Goal: Task Accomplishment & Management: Use online tool/utility

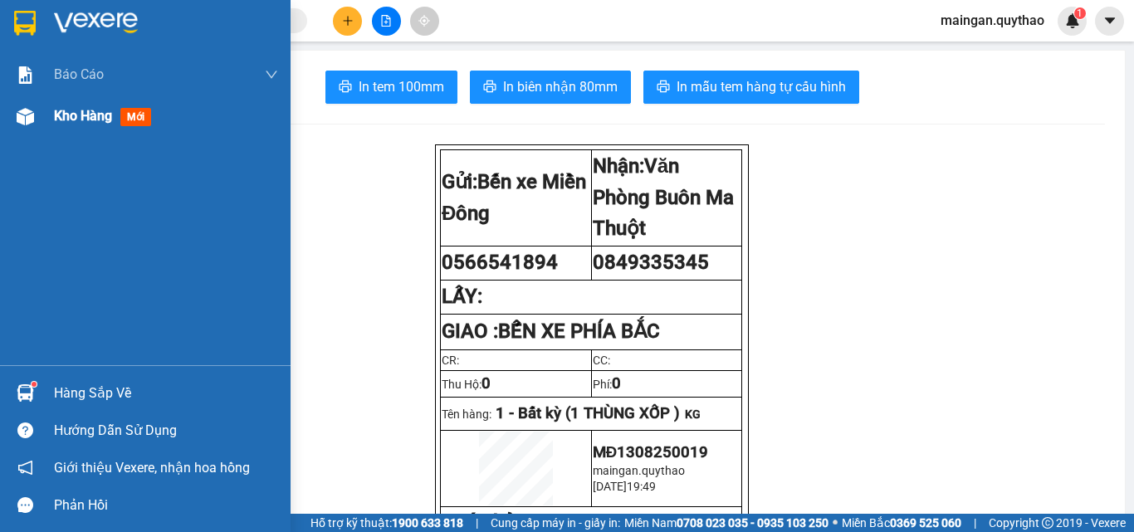
click at [138, 115] on span "mới" at bounding box center [135, 117] width 31 height 18
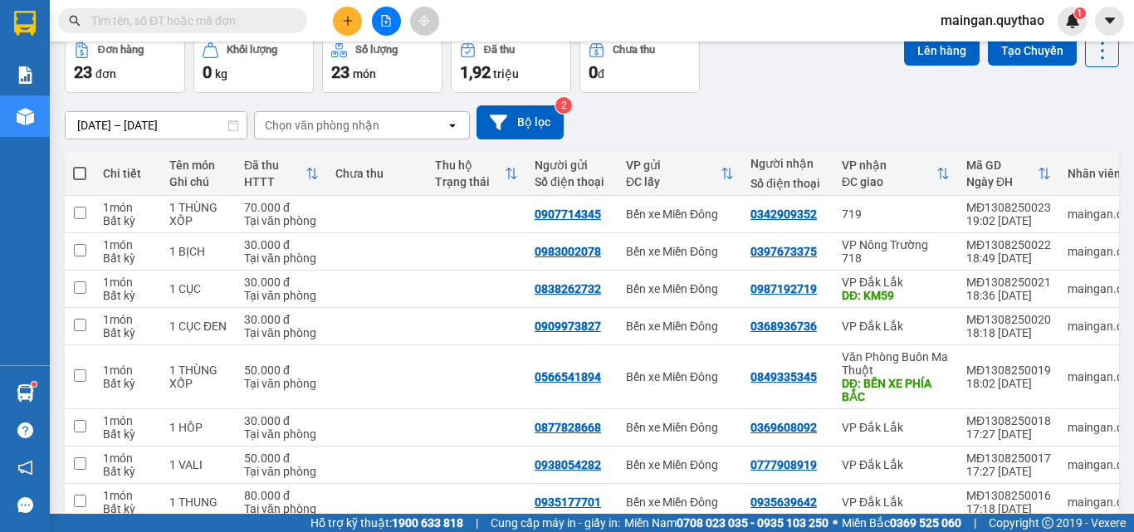
scroll to position [83, 0]
click at [77, 168] on span at bounding box center [79, 172] width 13 height 13
click at [80, 164] on input "checkbox" at bounding box center [80, 164] width 0 height 0
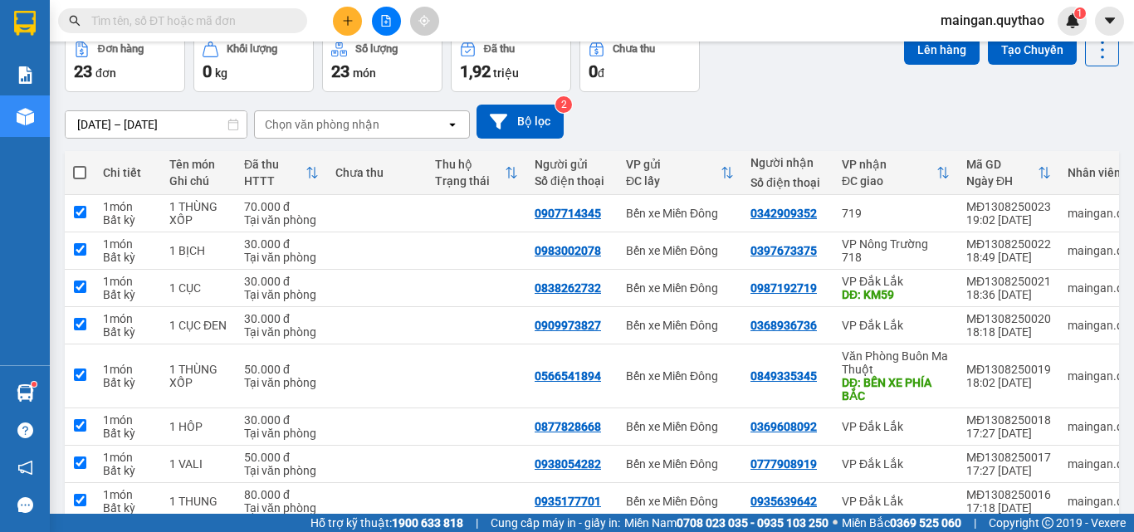
checkbox input "true"
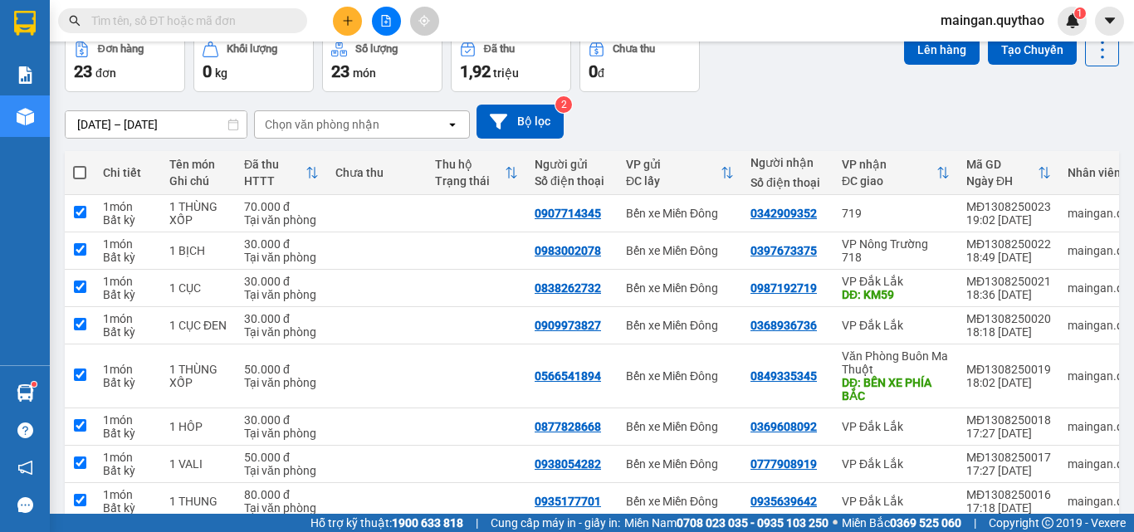
checkbox input "true"
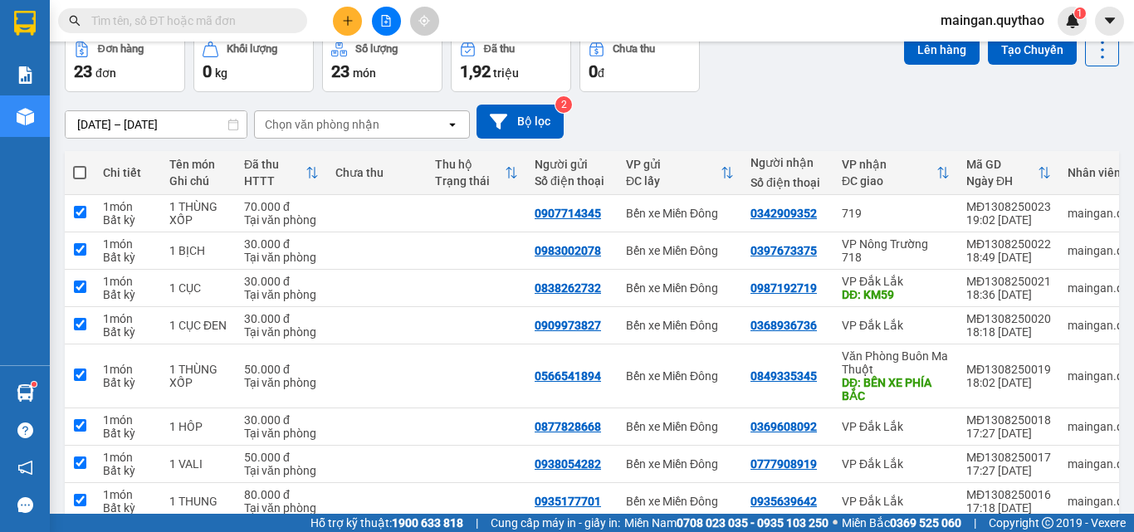
checkbox input "true"
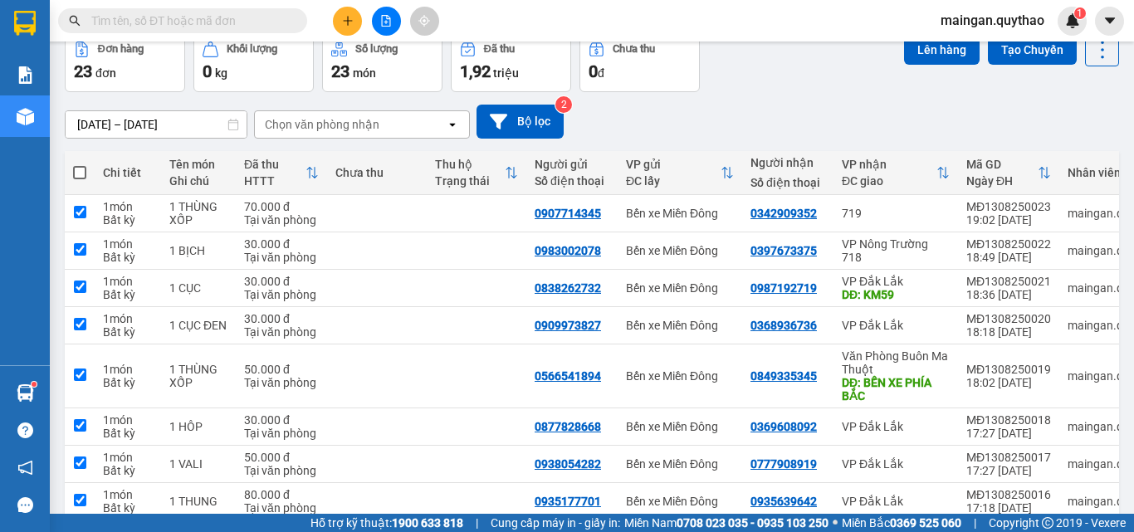
checkbox input "true"
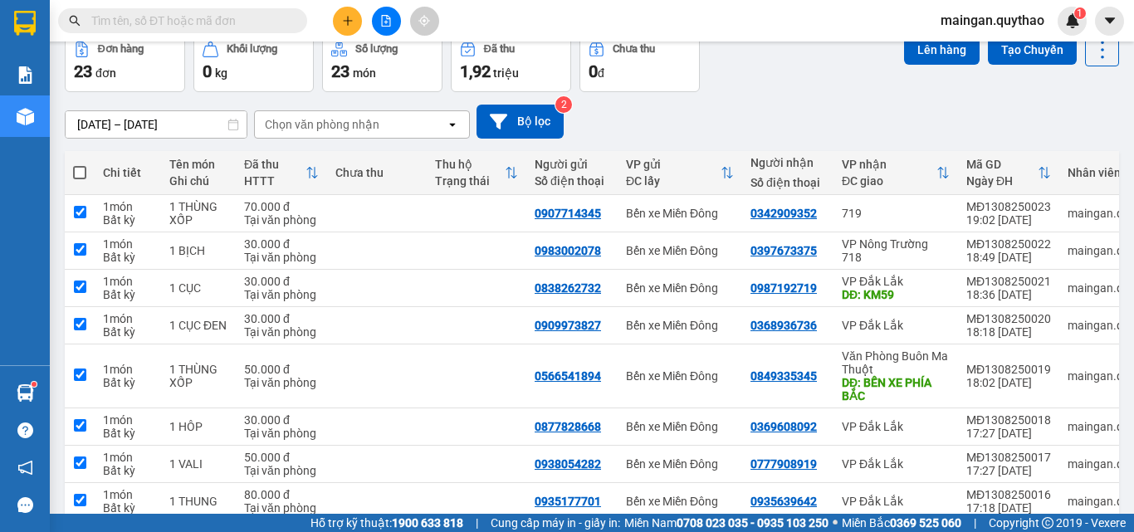
checkbox input "true"
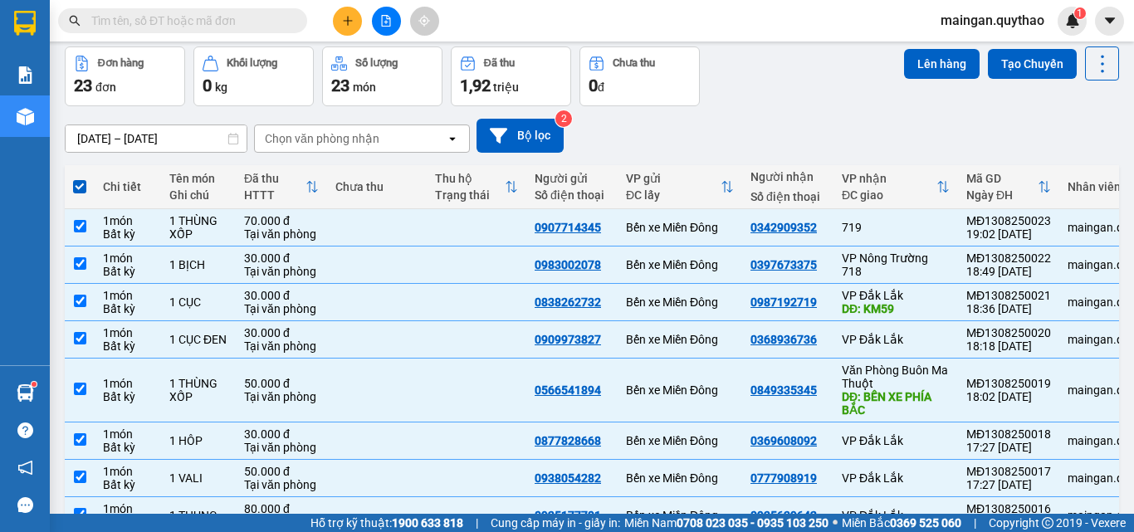
scroll to position [0, 0]
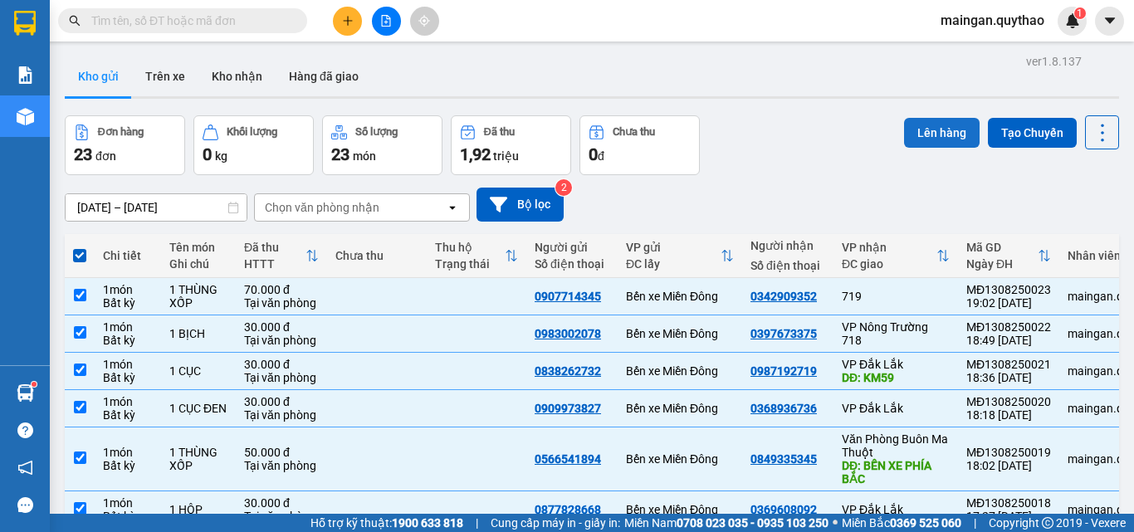
click at [914, 130] on button "Lên hàng" at bounding box center [942, 133] width 76 height 30
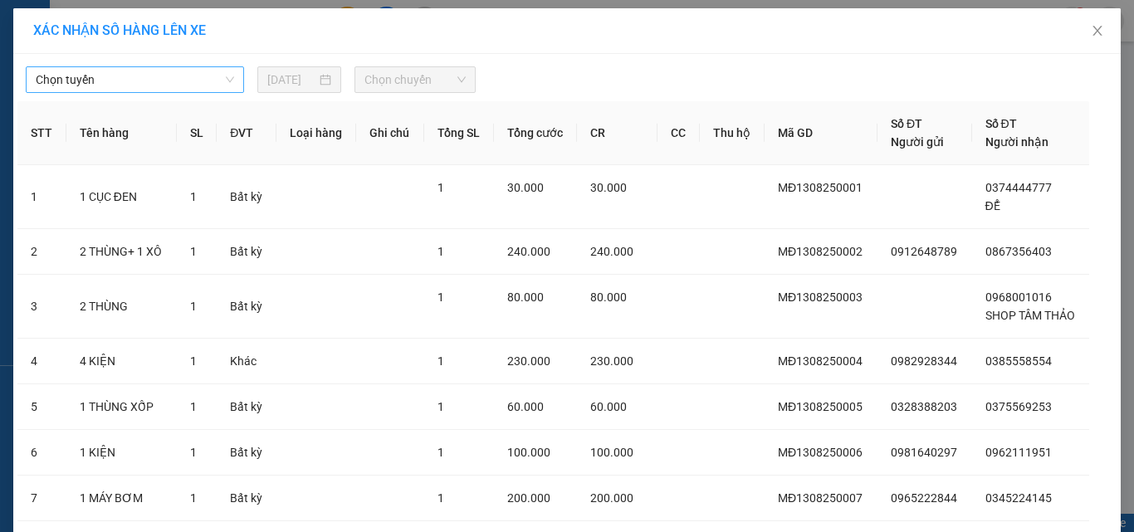
click at [183, 69] on span "Chọn tuyến" at bounding box center [135, 79] width 198 height 25
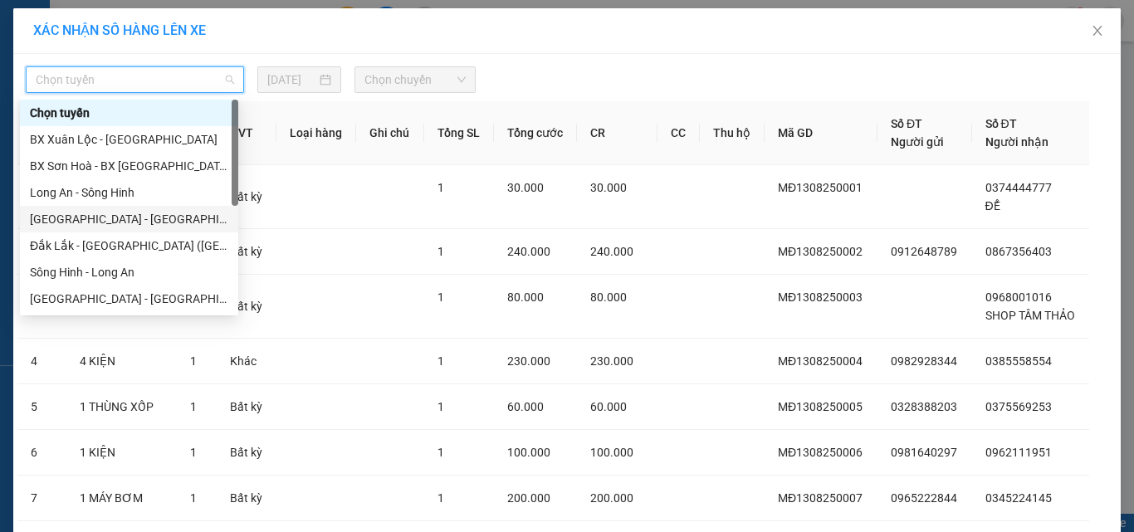
click at [179, 218] on div "[GEOGRAPHIC_DATA] - [GEOGRAPHIC_DATA] ([GEOGRAPHIC_DATA] mới)" at bounding box center [129, 219] width 198 height 18
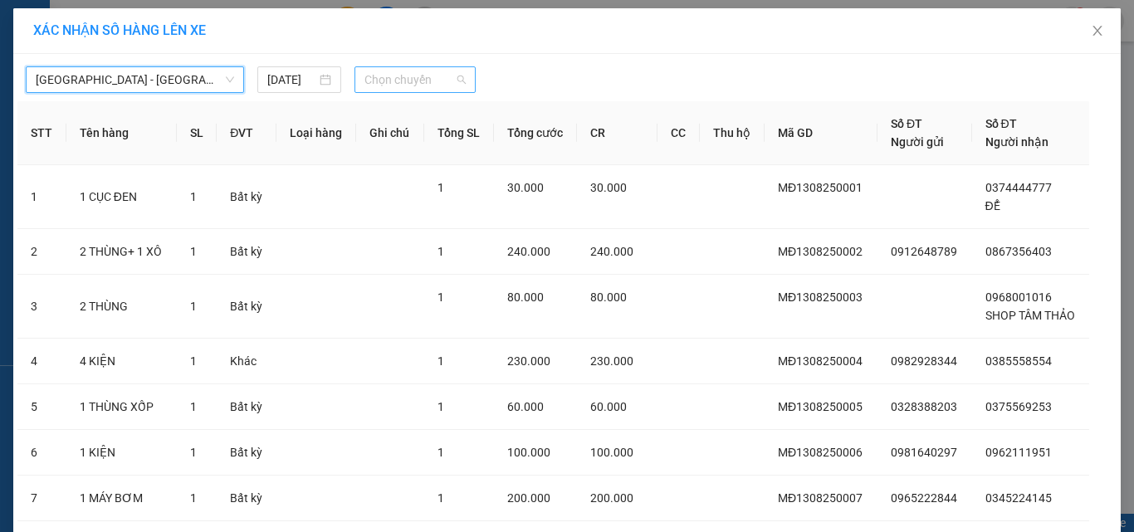
click at [434, 85] on span "Chọn chuyến" at bounding box center [416, 79] width 102 height 25
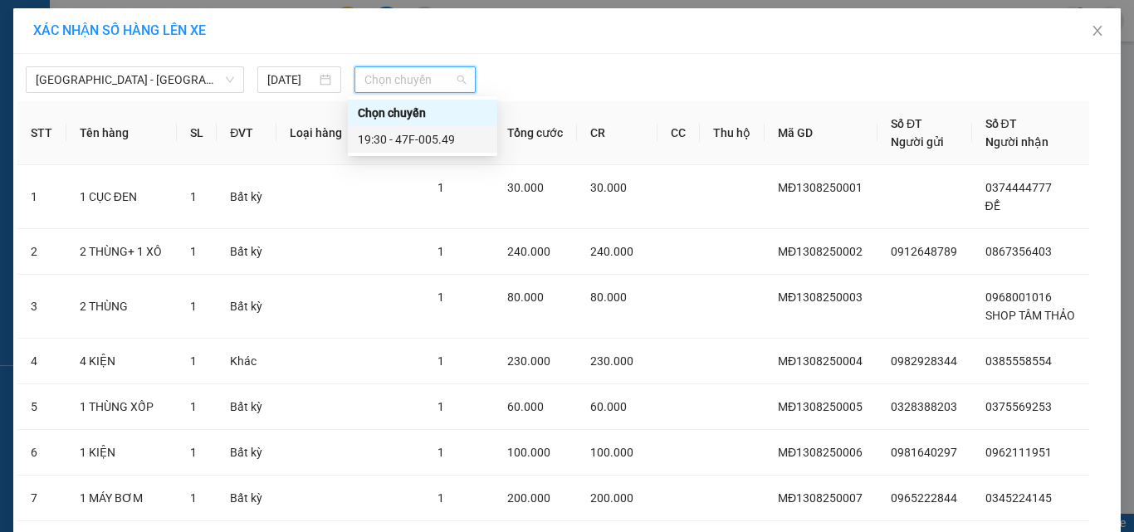
click at [469, 143] on div "19:30 - 47F-005.49" at bounding box center [423, 139] width 130 height 18
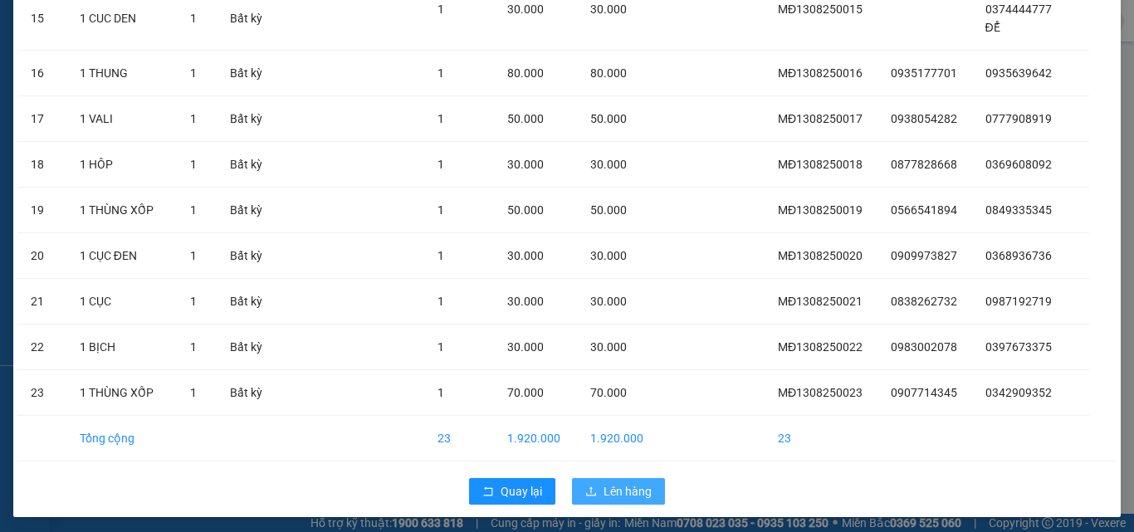
scroll to position [903, 0]
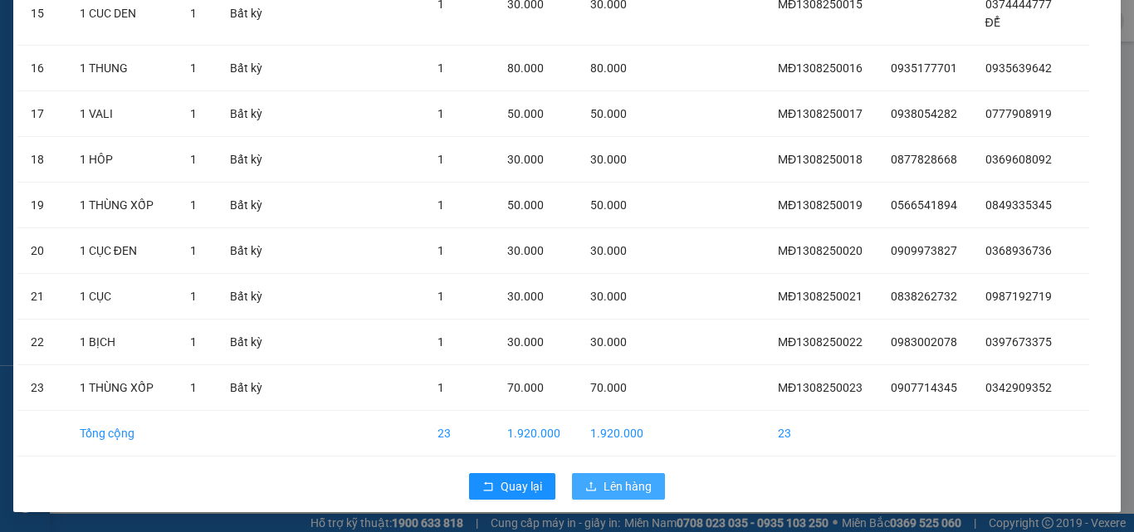
click at [623, 488] on span "Lên hàng" at bounding box center [628, 487] width 48 height 18
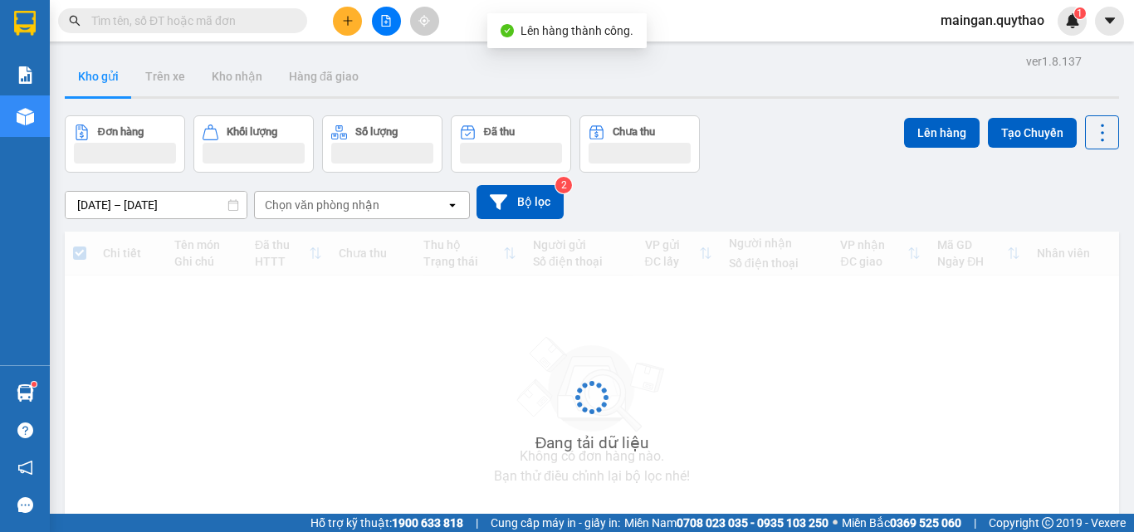
click at [380, 27] on button at bounding box center [386, 21] width 29 height 29
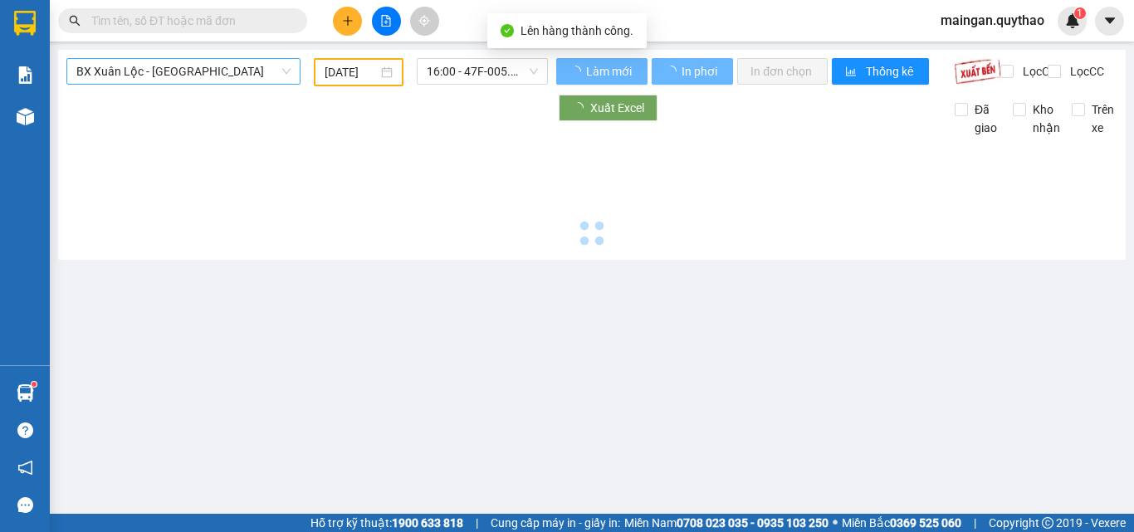
type input "[DATE]"
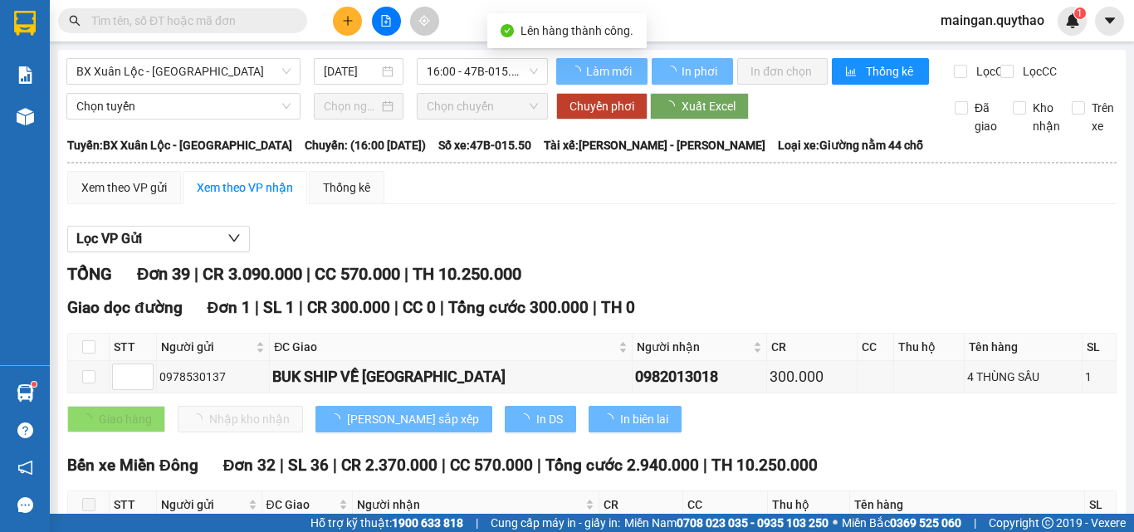
click at [134, 78] on span "BX Xuân Lộc - [GEOGRAPHIC_DATA]" at bounding box center [183, 71] width 214 height 25
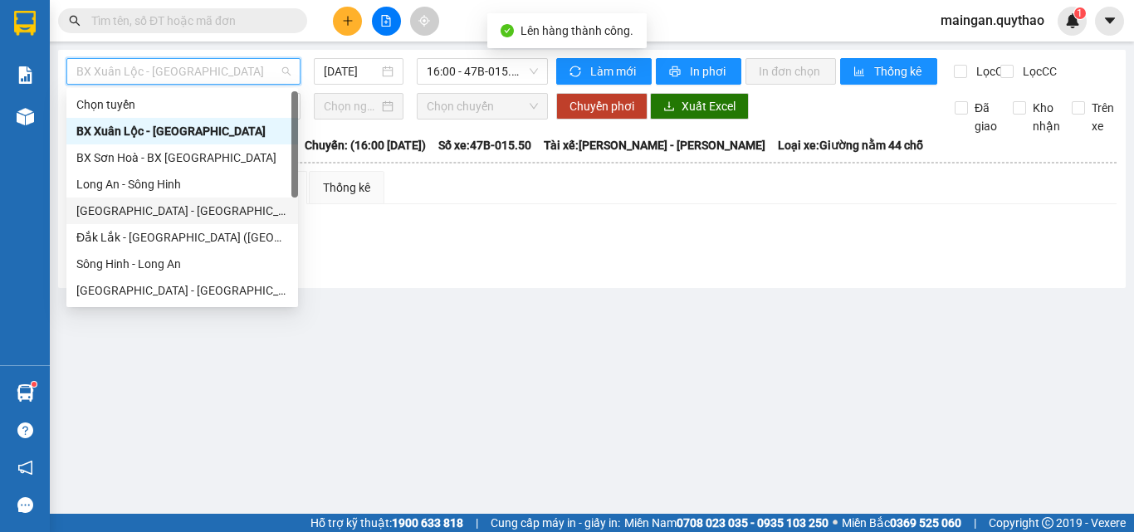
drag, startPoint x: 144, startPoint y: 207, endPoint x: 311, endPoint y: 135, distance: 182.3
click at [146, 206] on div "[GEOGRAPHIC_DATA] - [GEOGRAPHIC_DATA] ([GEOGRAPHIC_DATA] mới)" at bounding box center [182, 211] width 212 height 18
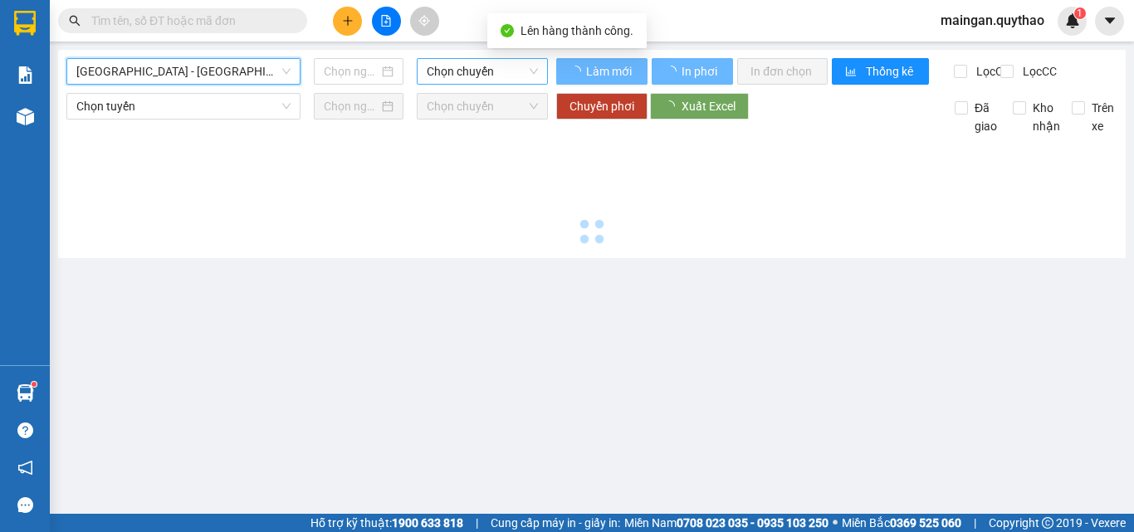
type input "[DATE]"
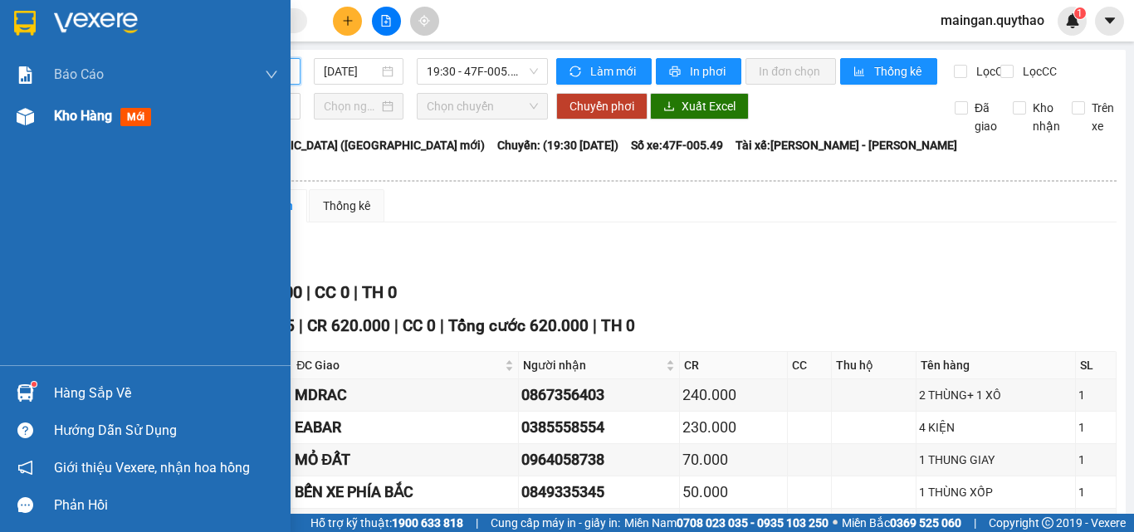
drag, startPoint x: 2, startPoint y: 132, endPoint x: 123, endPoint y: 109, distance: 122.6
click at [34, 125] on div "Kho hàng mới" at bounding box center [145, 117] width 291 height 42
click at [85, 115] on span "Kho hàng" at bounding box center [83, 116] width 58 height 16
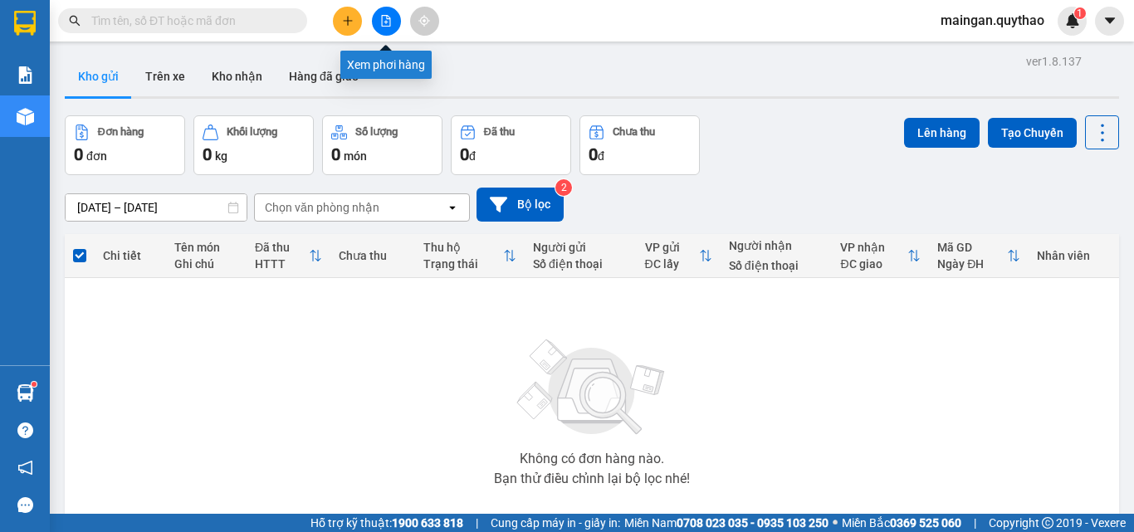
click at [382, 19] on icon "file-add" at bounding box center [386, 21] width 9 height 12
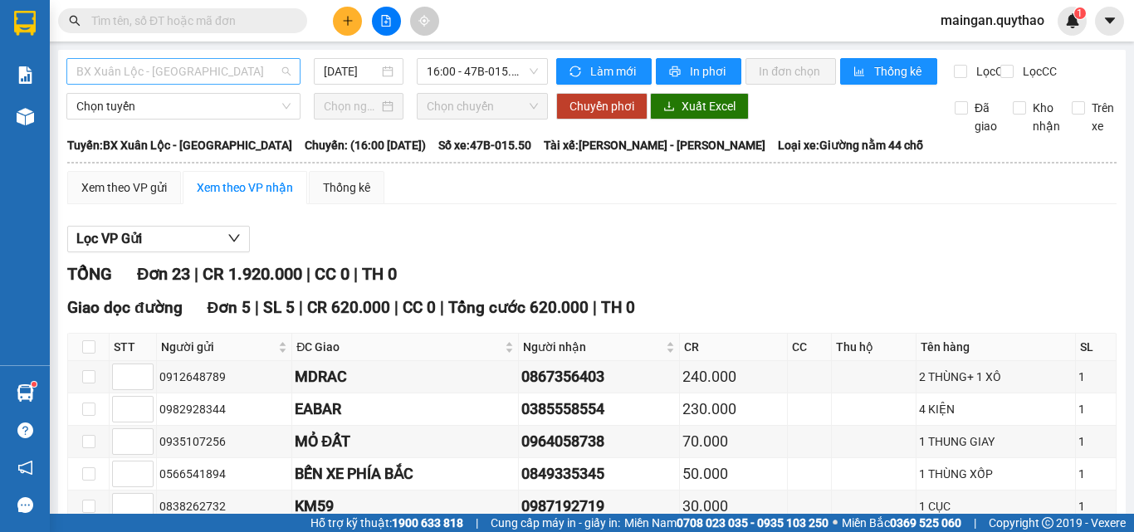
click at [149, 68] on span "BX Xuân Lộc - [GEOGRAPHIC_DATA]" at bounding box center [183, 71] width 214 height 25
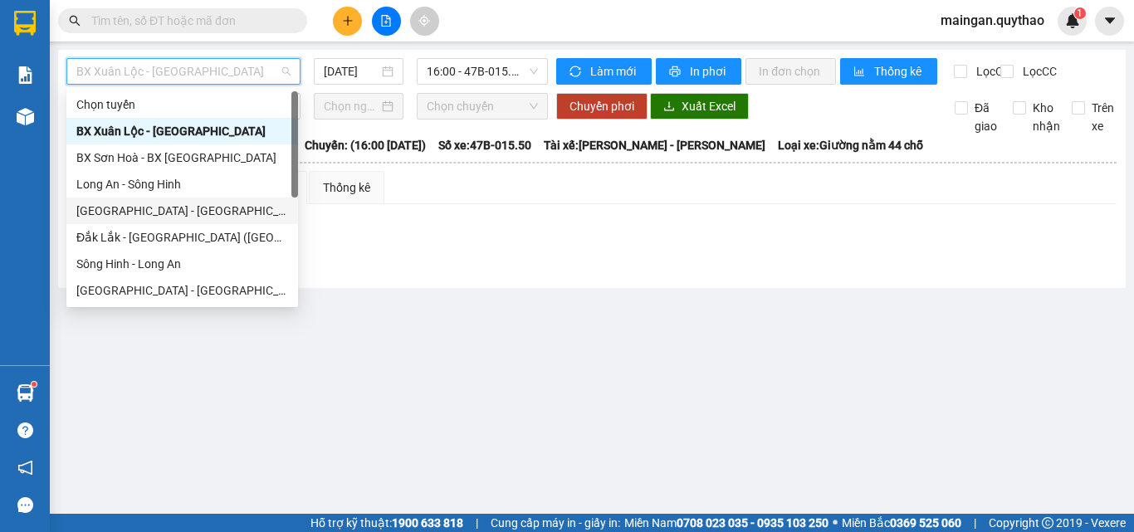
click at [191, 210] on div "[GEOGRAPHIC_DATA] - [GEOGRAPHIC_DATA] ([GEOGRAPHIC_DATA] mới)" at bounding box center [182, 211] width 212 height 18
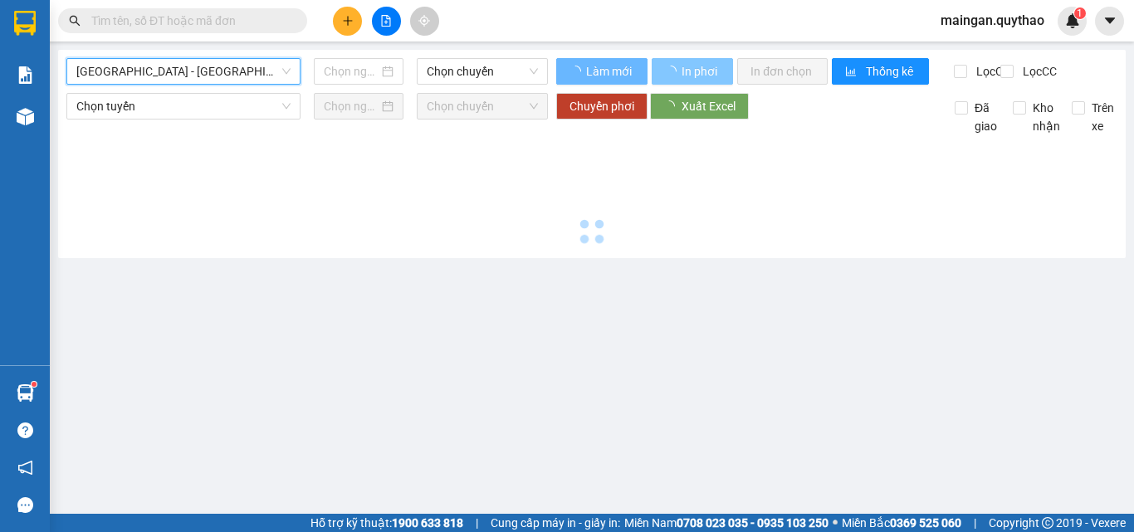
type input "[DATE]"
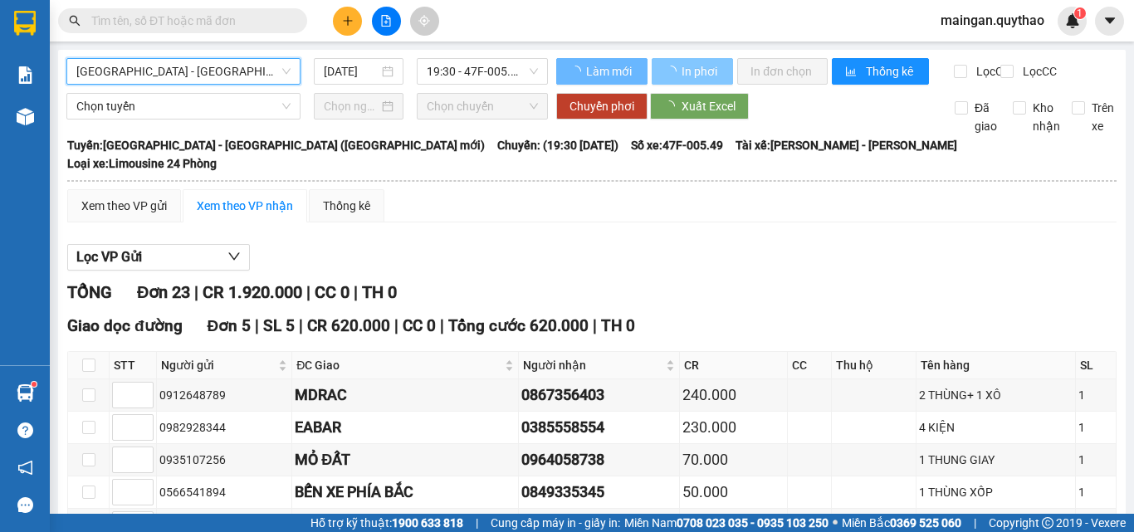
click at [687, 62] on span "In phơi" at bounding box center [701, 71] width 38 height 18
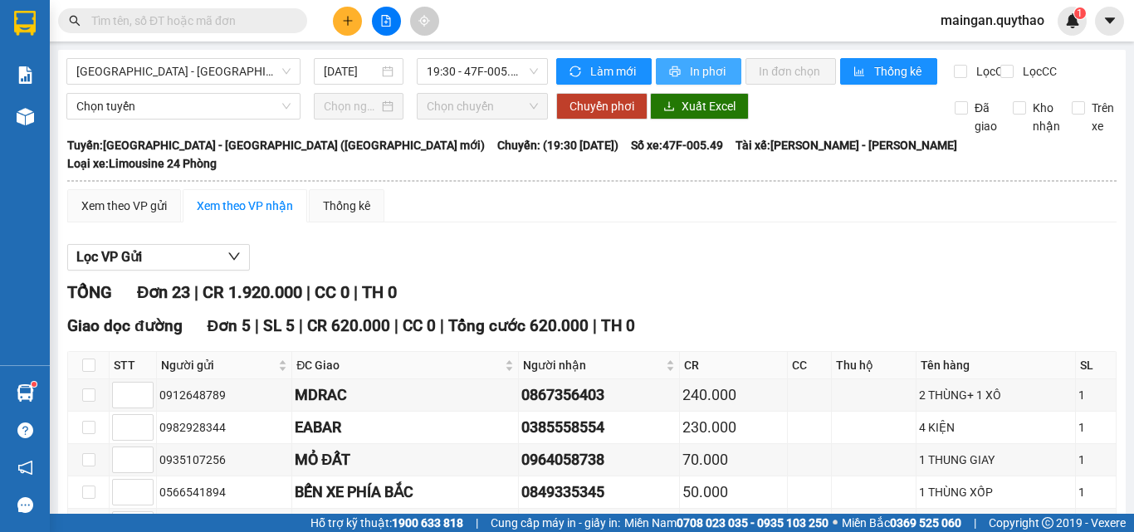
click at [690, 65] on span "In phơi" at bounding box center [709, 71] width 38 height 18
